Goal: Task Accomplishment & Management: Use online tool/utility

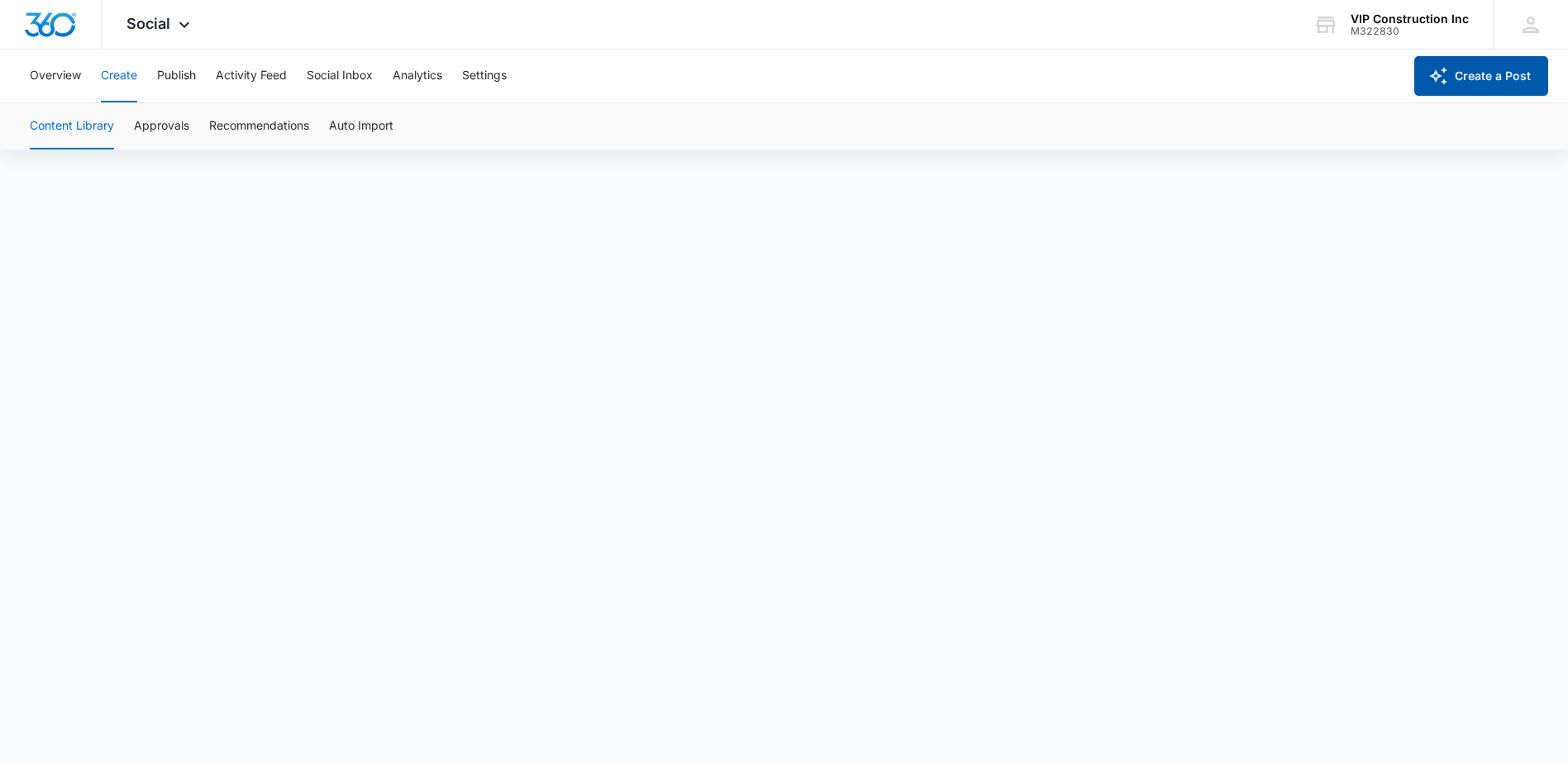
click at [1474, 77] on button "Create a Post" at bounding box center [1481, 76] width 134 height 40
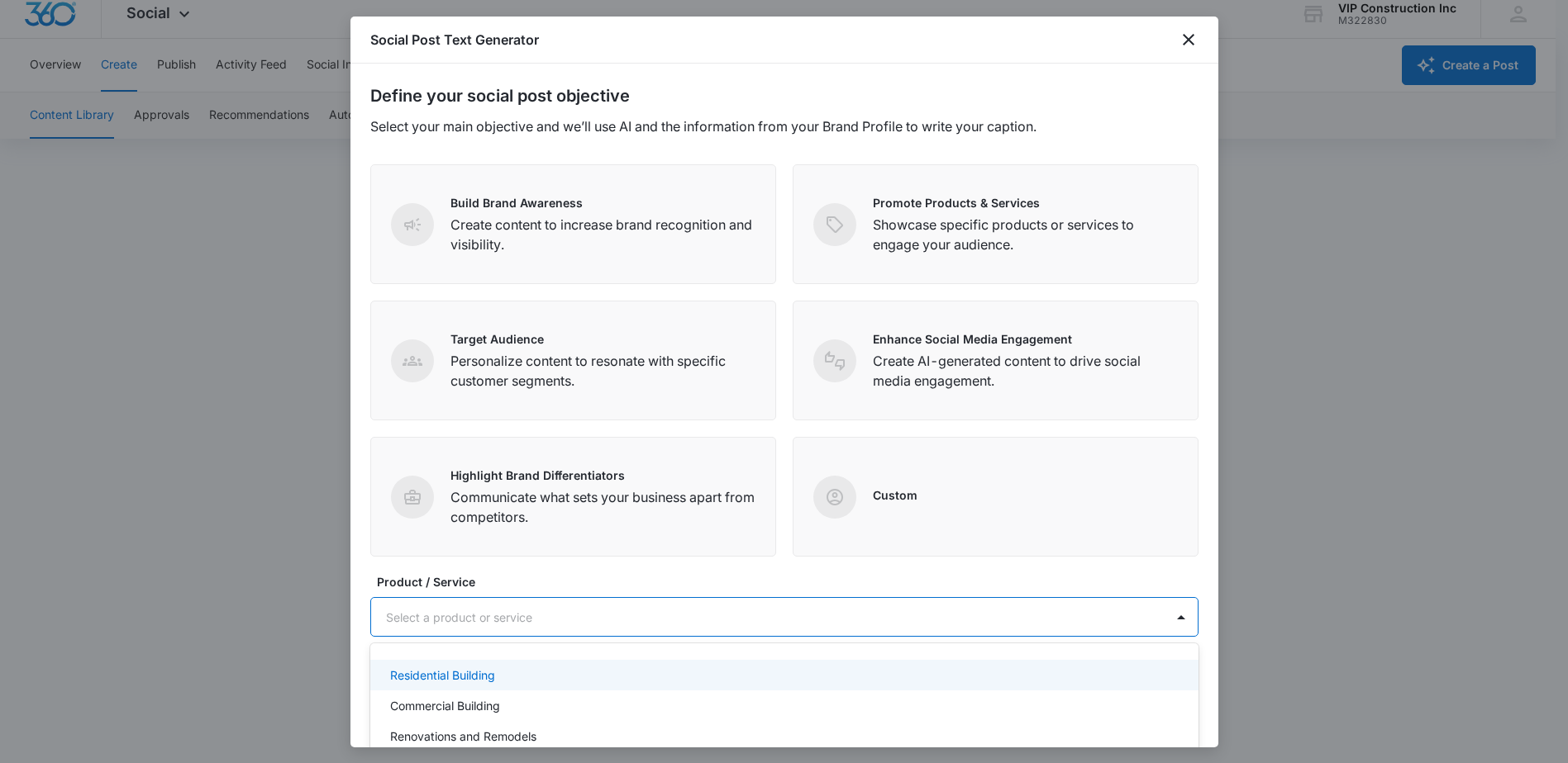
click at [766, 611] on div at bounding box center [764, 617] width 757 height 21
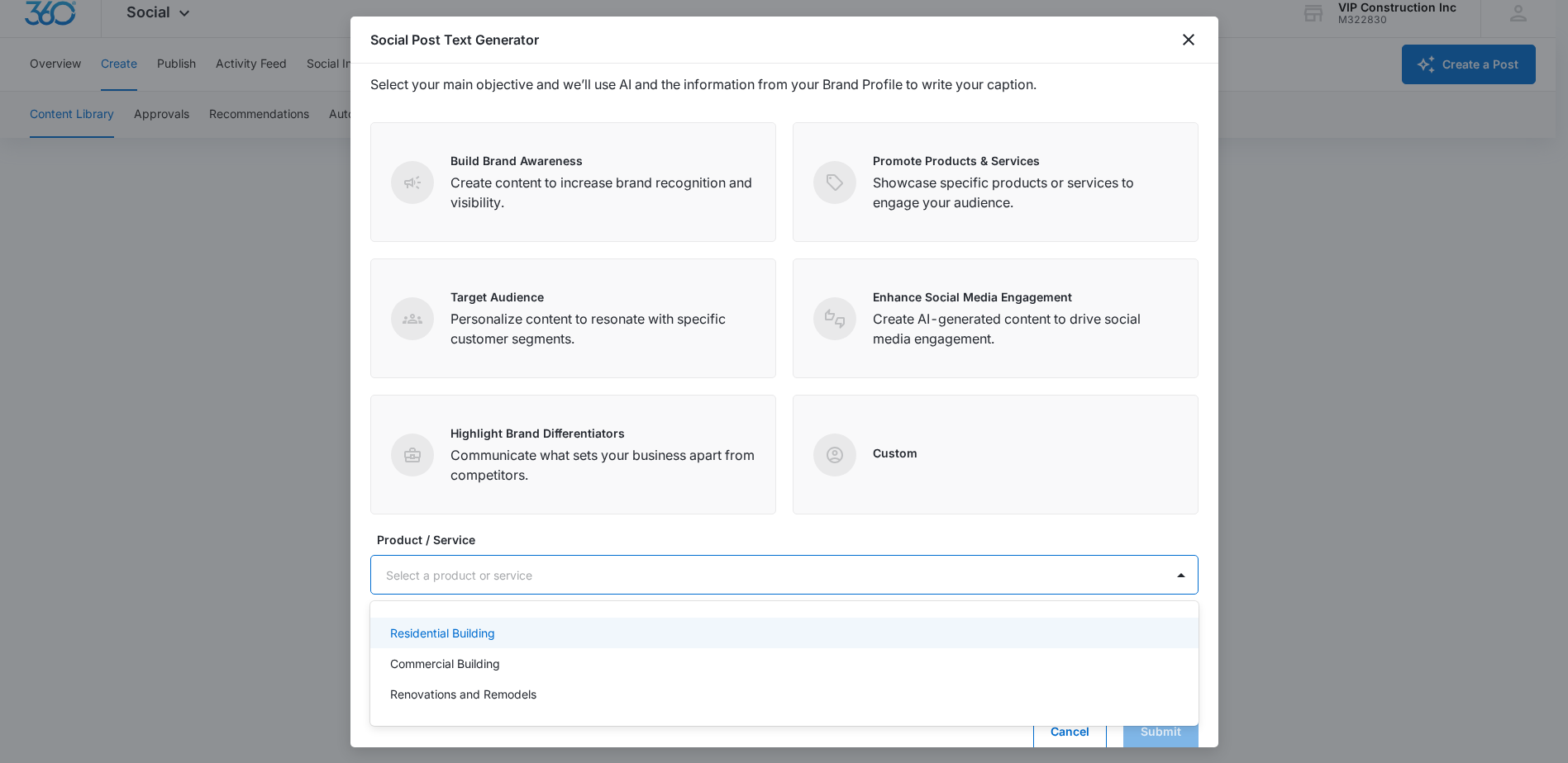
scroll to position [66, 0]
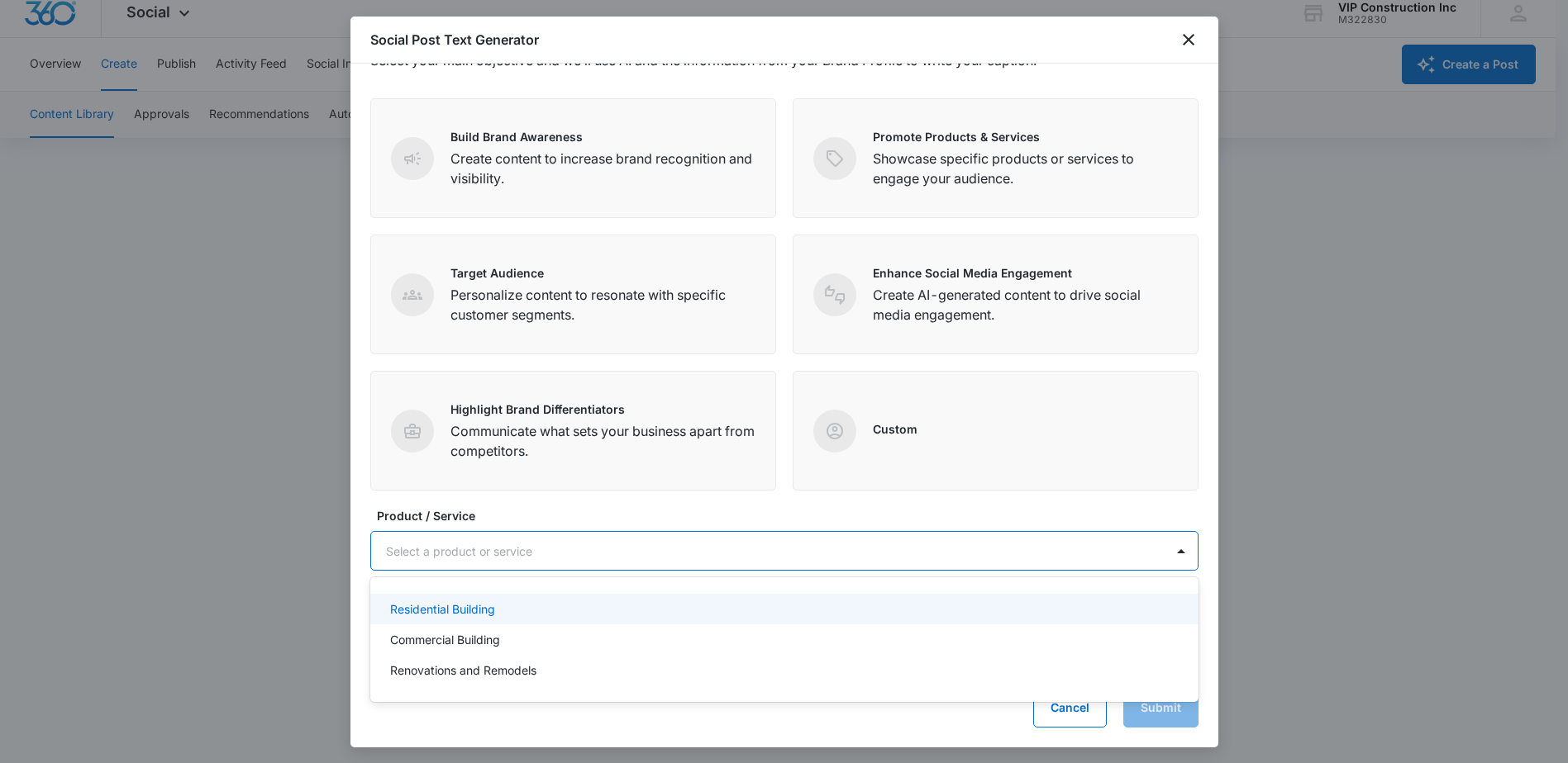
click at [447, 604] on p "Residential Building" at bounding box center [443, 609] width 105 height 18
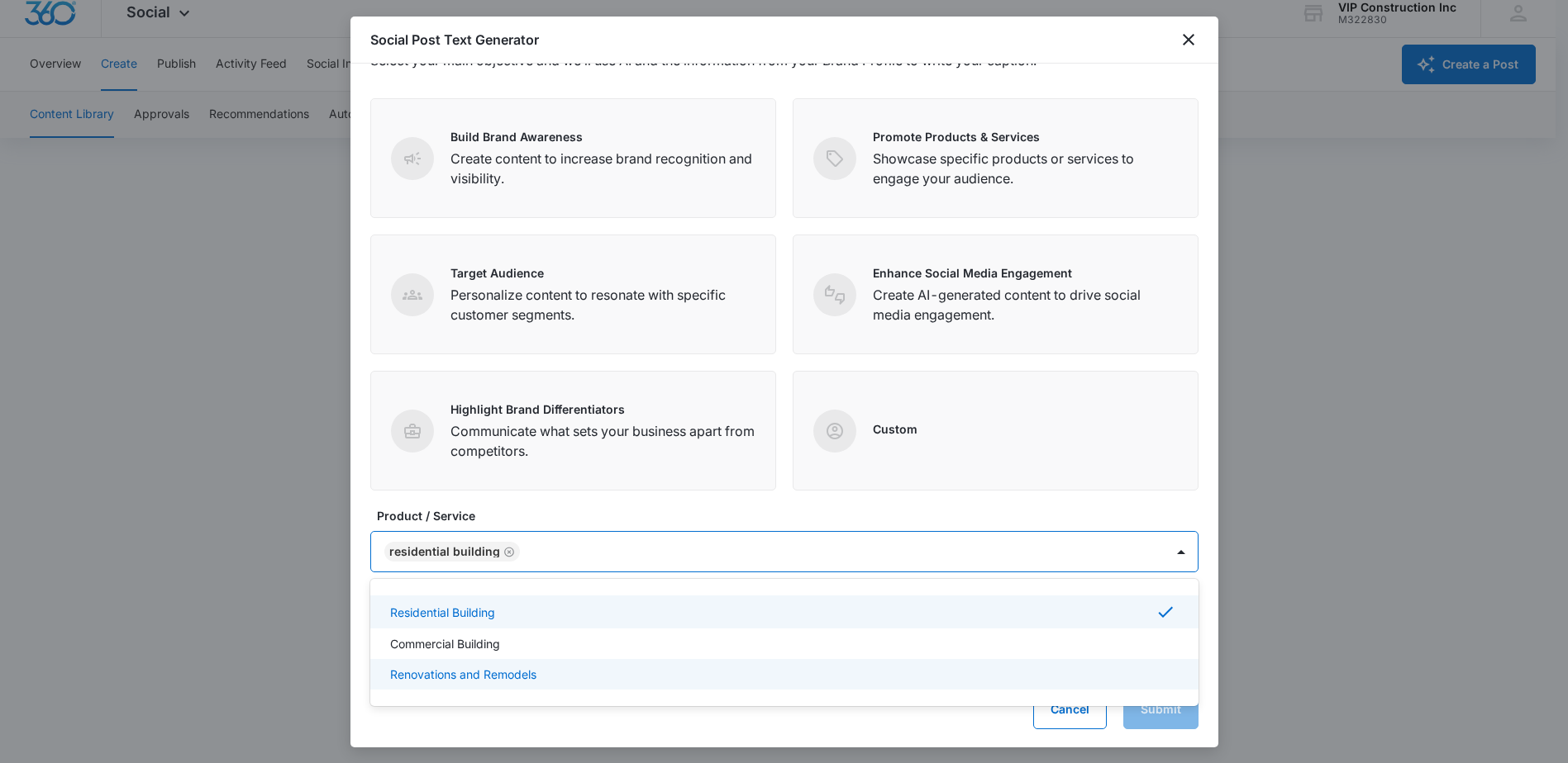
click at [464, 675] on p "Renovations and Remodels" at bounding box center [464, 675] width 147 height 18
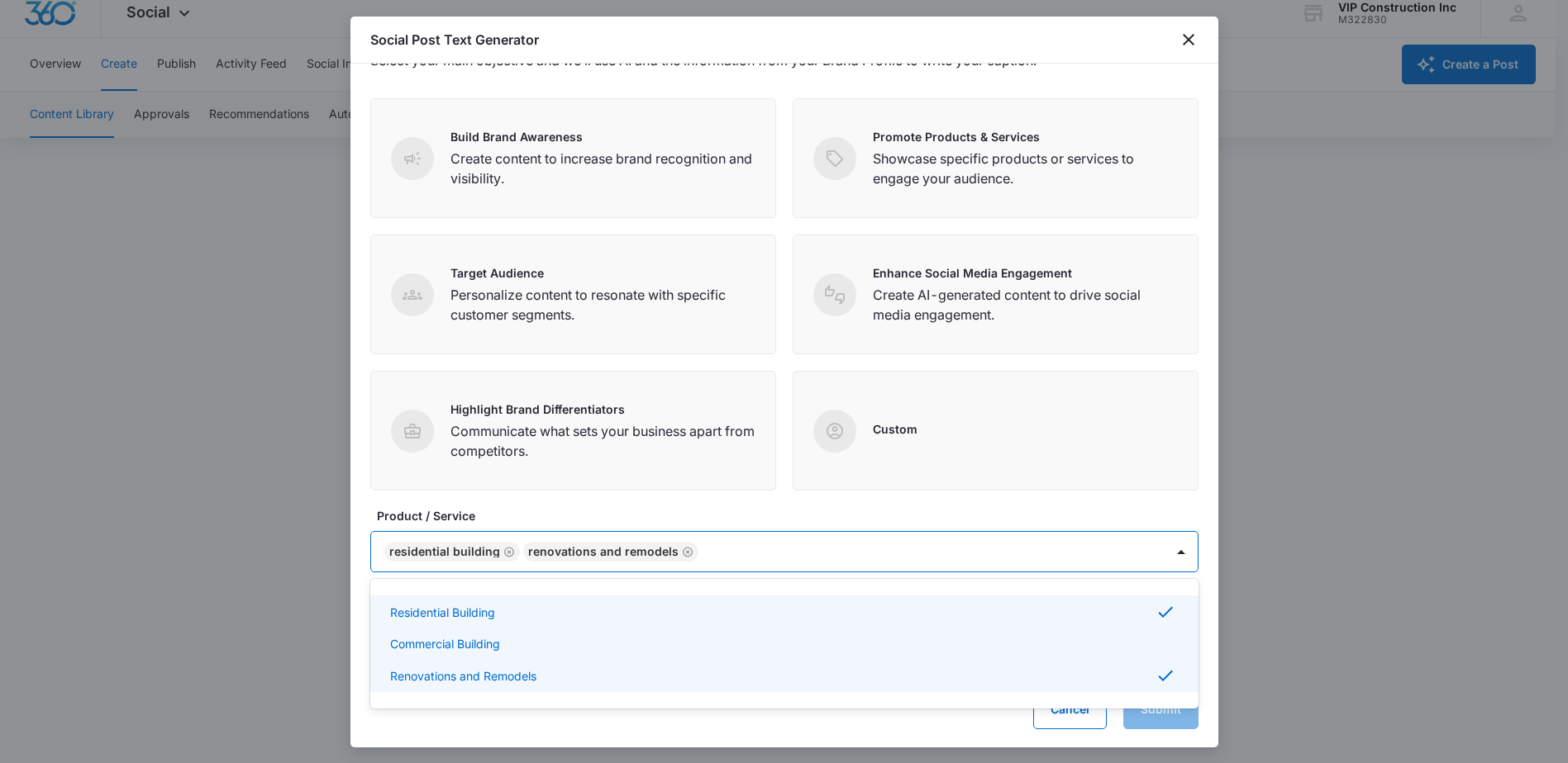
click at [485, 646] on p "Commercial Building" at bounding box center [445, 644] width 110 height 18
click at [1046, 159] on p "Showcase specific products or services to engage your audience." at bounding box center [1025, 168] width 305 height 40
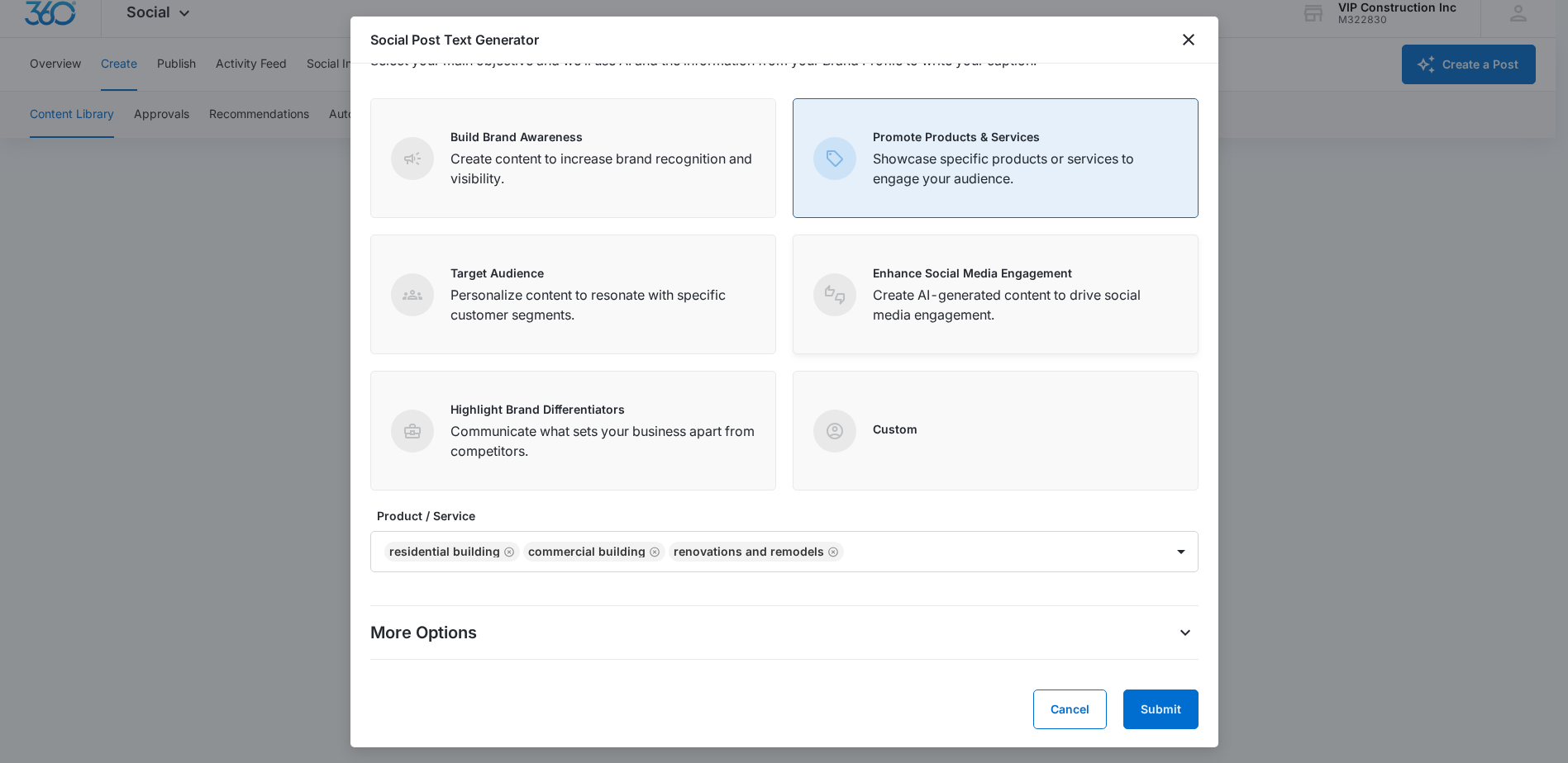
click at [971, 290] on p "Create AI-generated content to drive social media engagement." at bounding box center [1025, 305] width 305 height 40
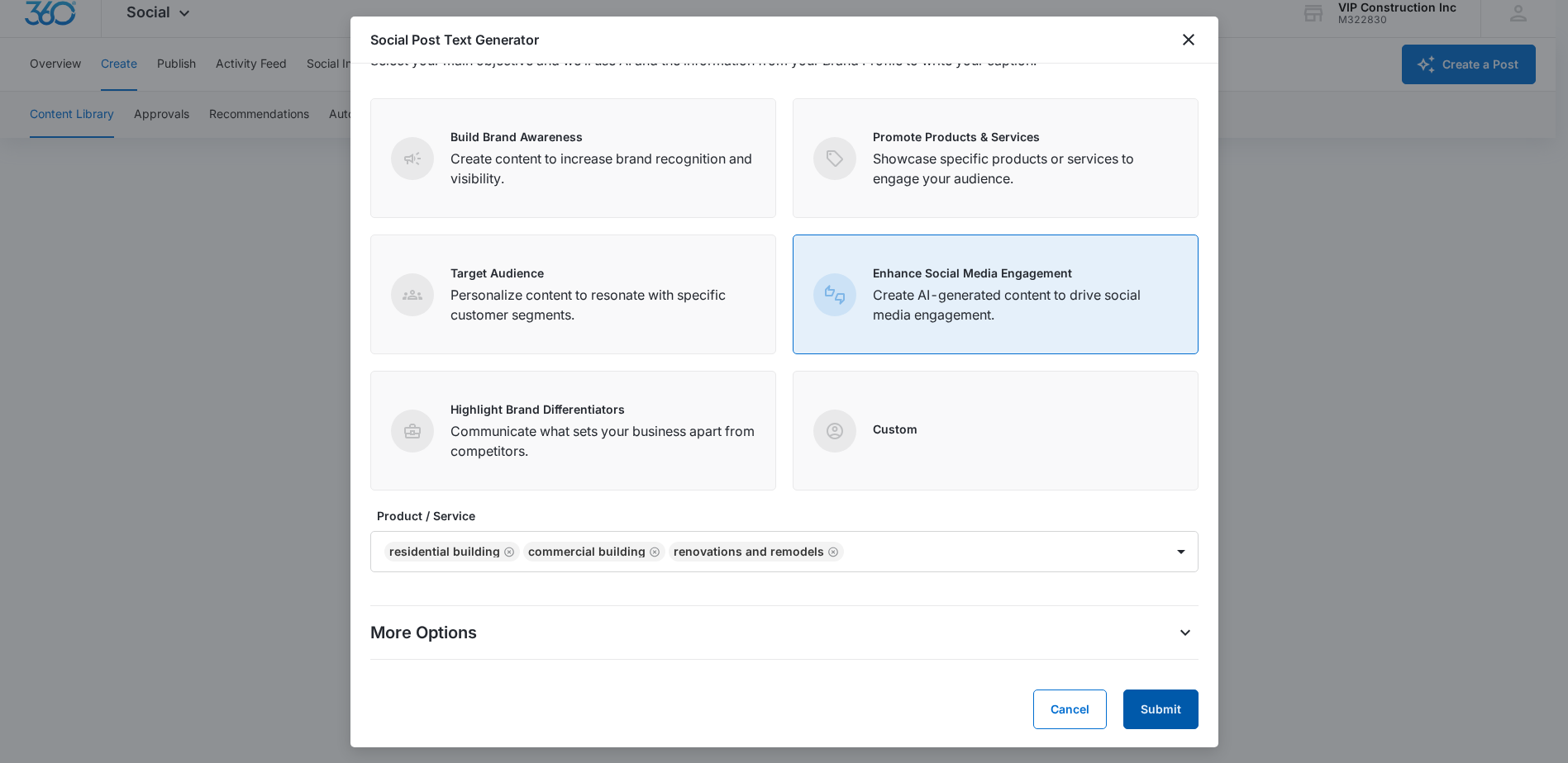
click at [1146, 710] on button "Submit" at bounding box center [1161, 709] width 75 height 40
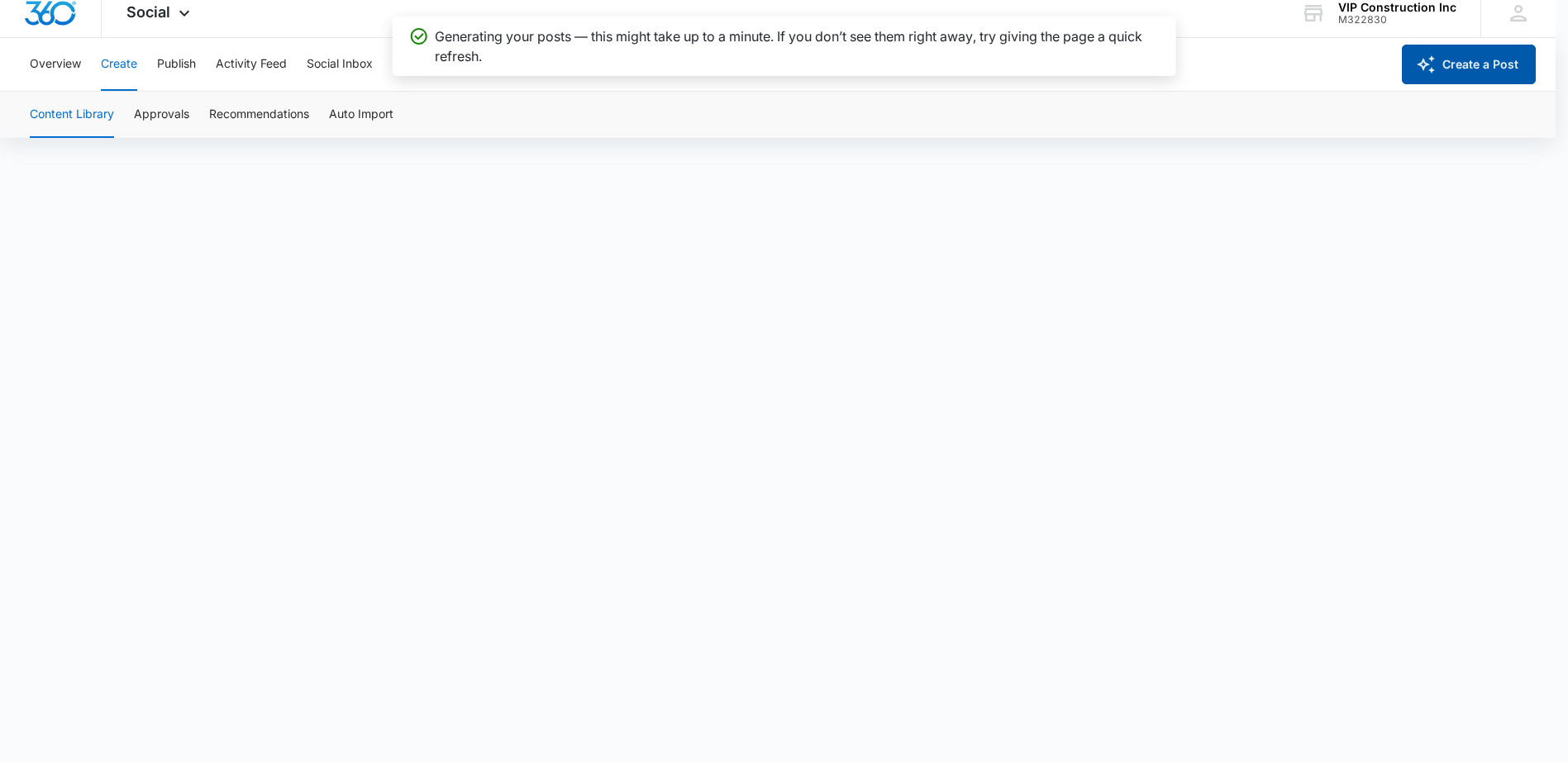
scroll to position [0, 0]
